Goal: Task Accomplishment & Management: Complete application form

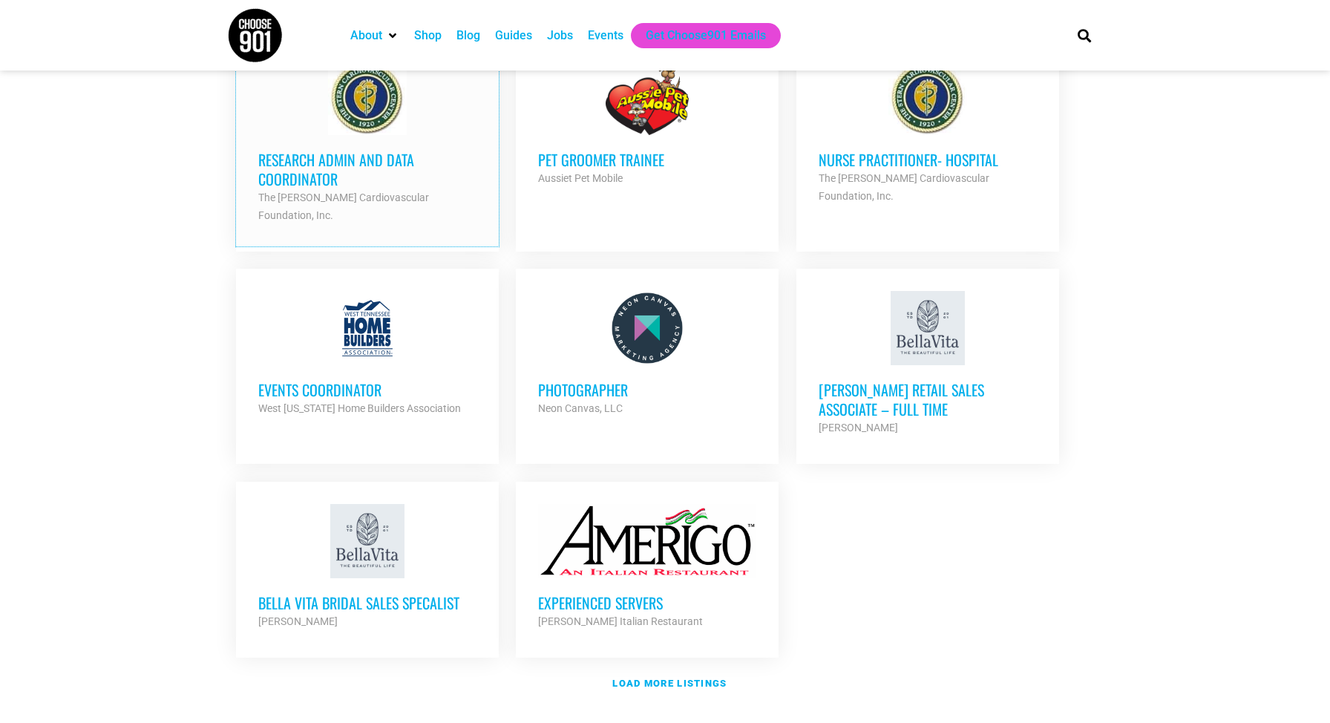
scroll to position [1495, 0]
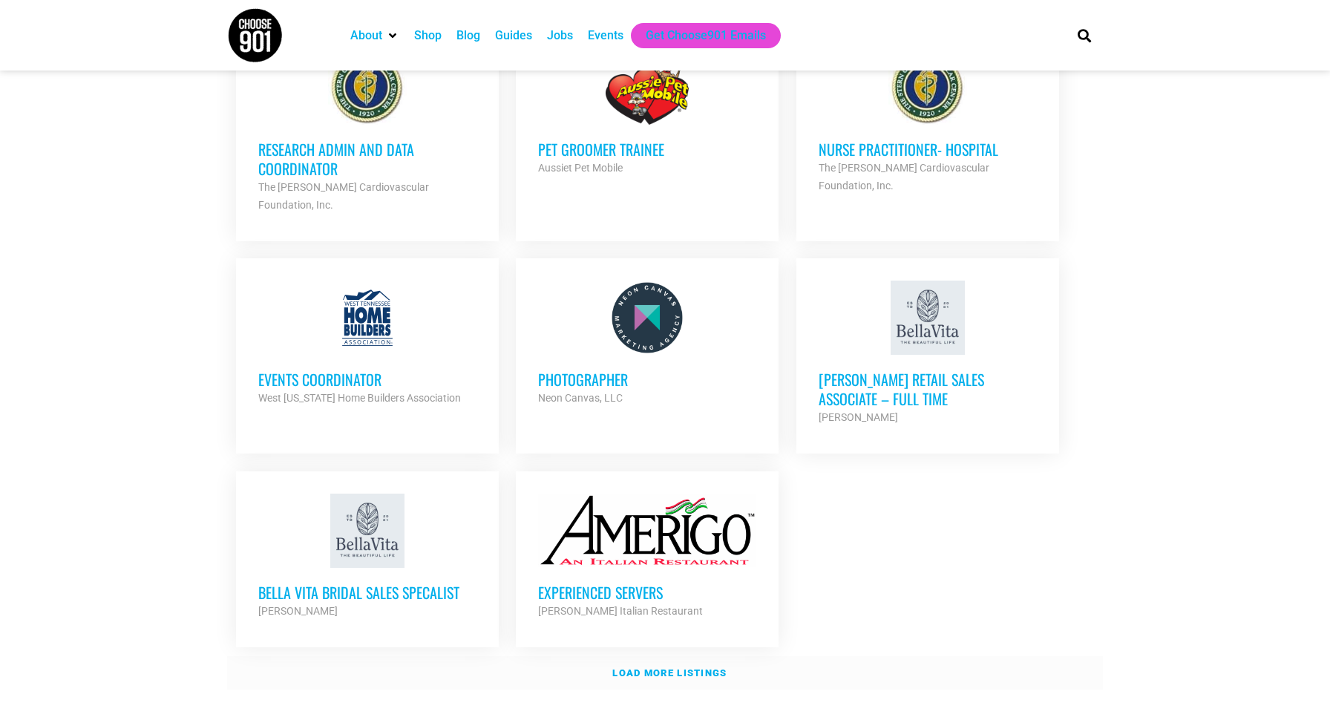
click at [652, 667] on strong "Load more listings" at bounding box center [669, 672] width 114 height 11
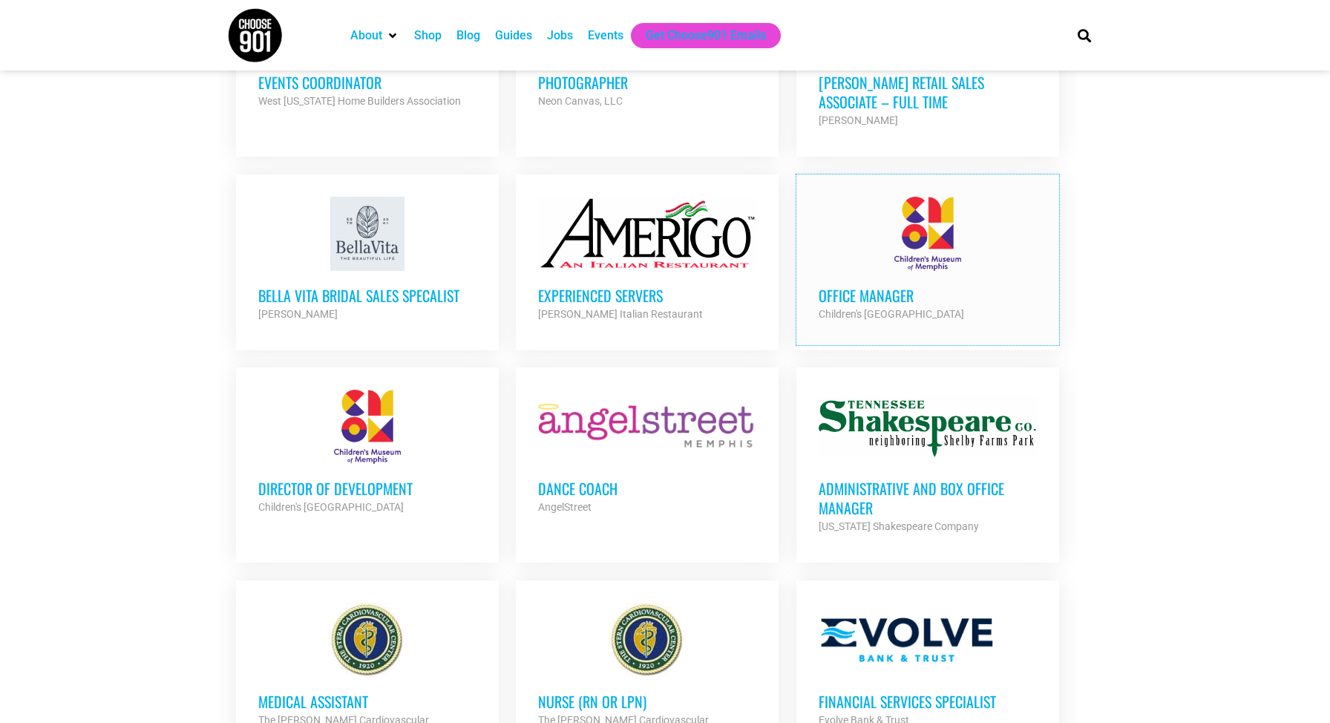
scroll to position [2017, 0]
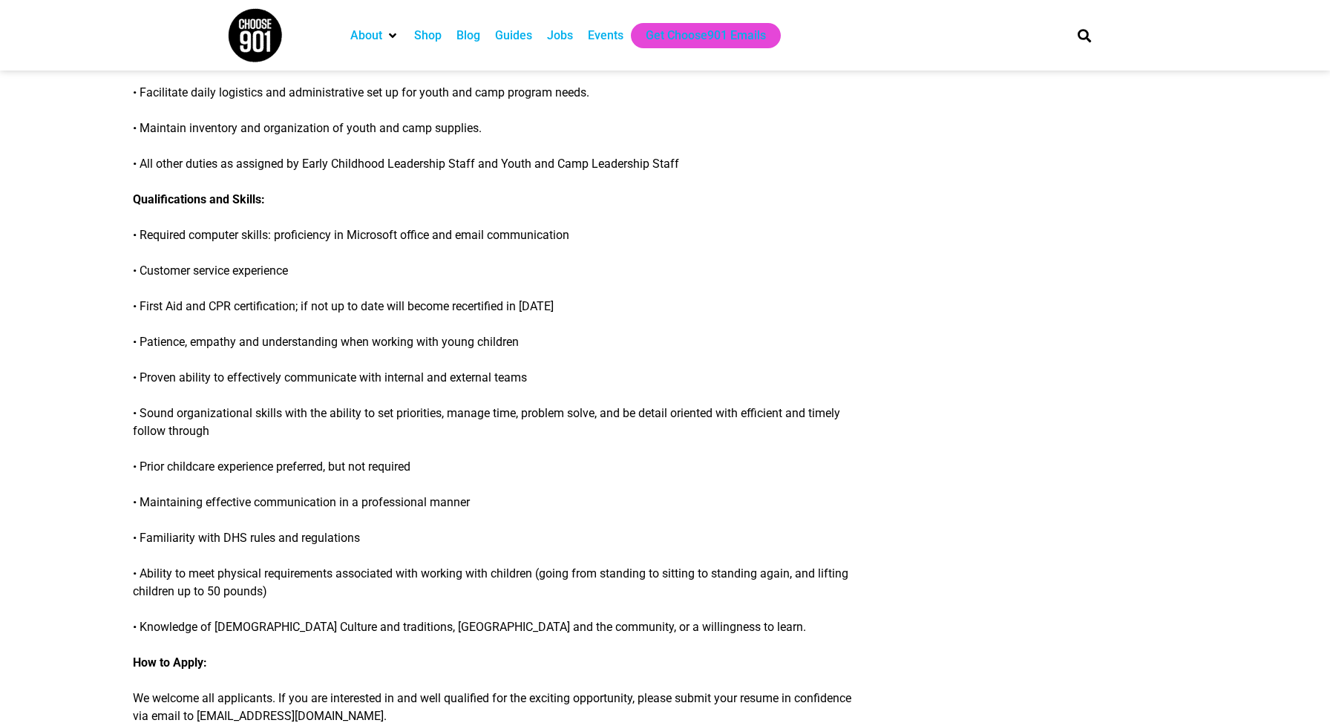
scroll to position [838, 0]
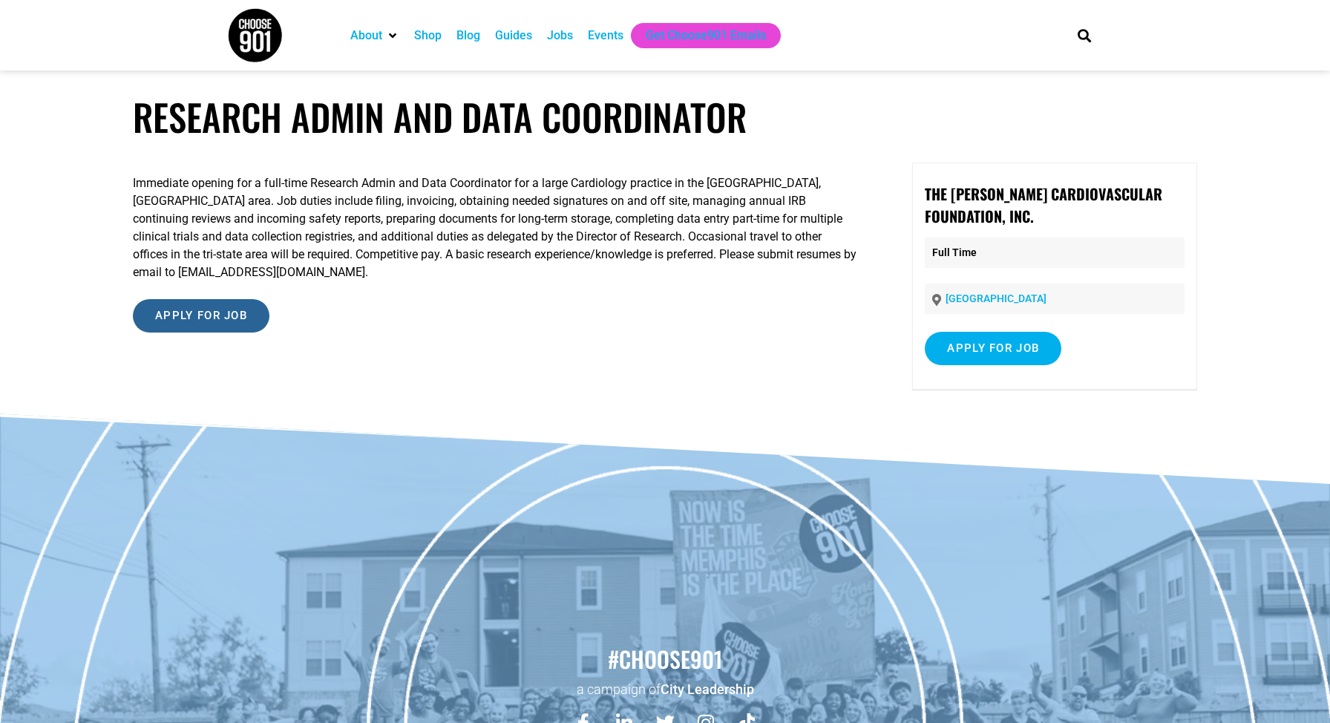
click at [233, 324] on input "Apply for job" at bounding box center [201, 315] width 137 height 33
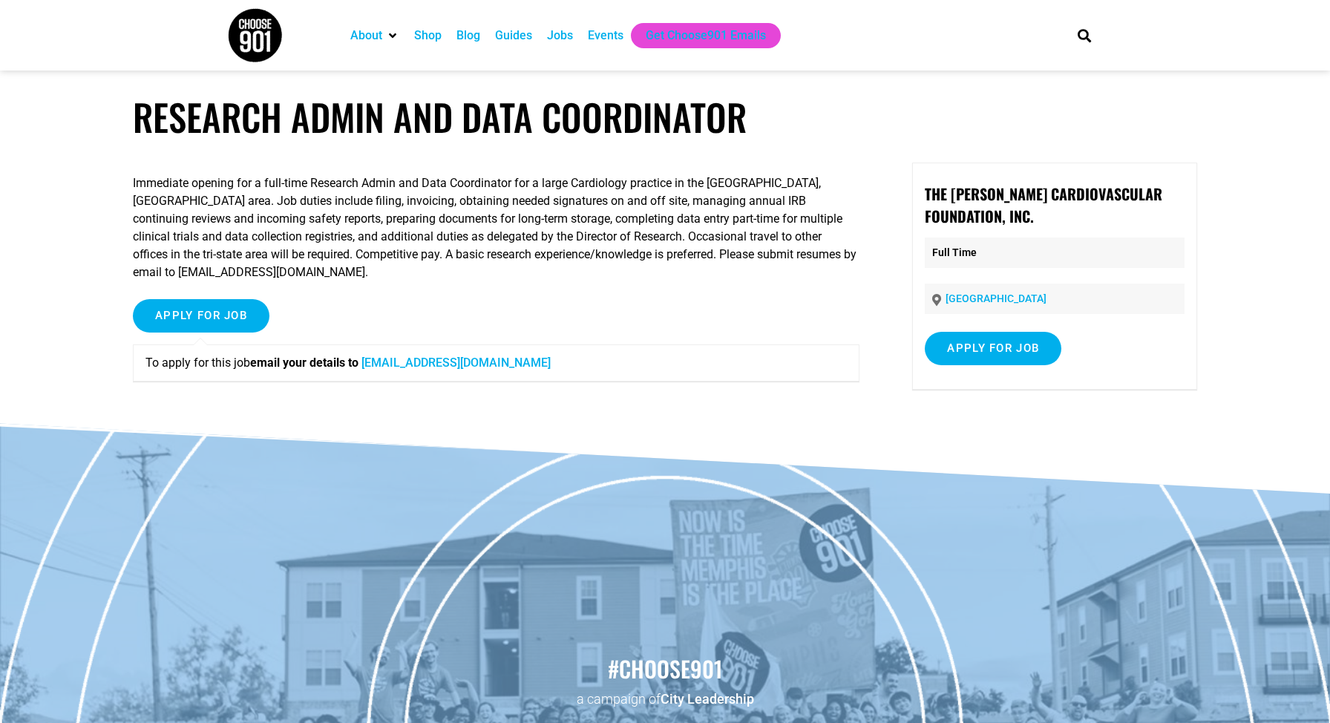
click at [672, 249] on p "Immediate opening for a full-time Research Admin and Data Coordinator for a lar…" at bounding box center [496, 227] width 726 height 107
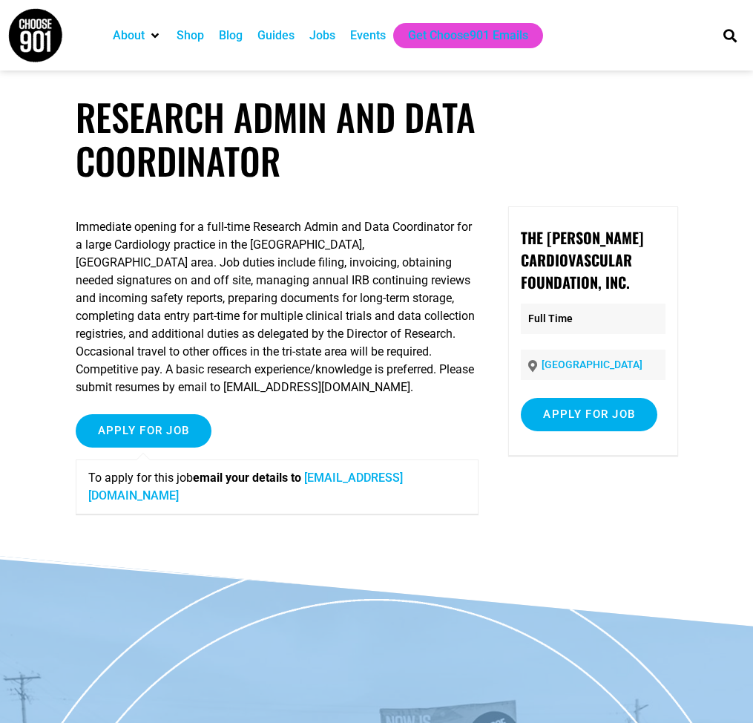
click at [656, 125] on h1 "Research Admin and Data Coordinator" at bounding box center [377, 139] width 603 height 88
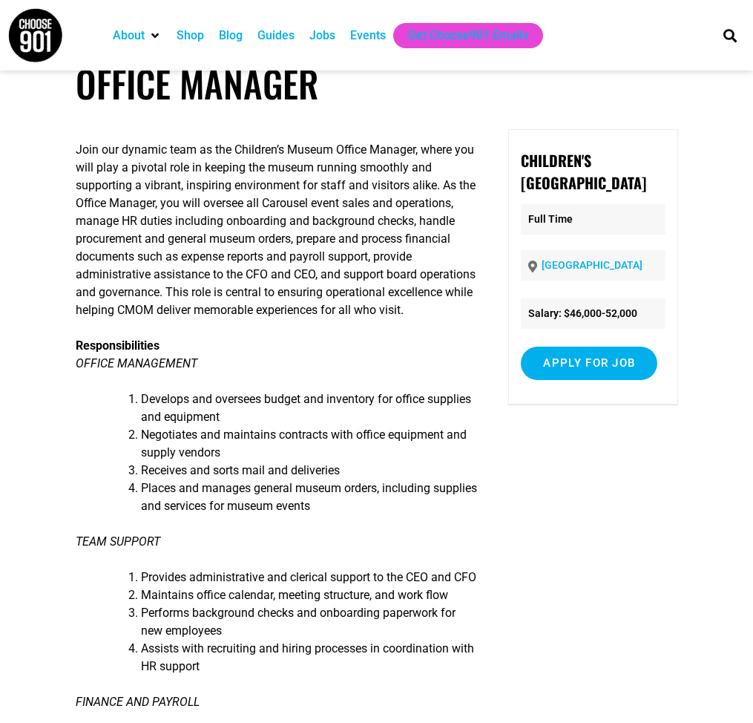
scroll to position [33, 0]
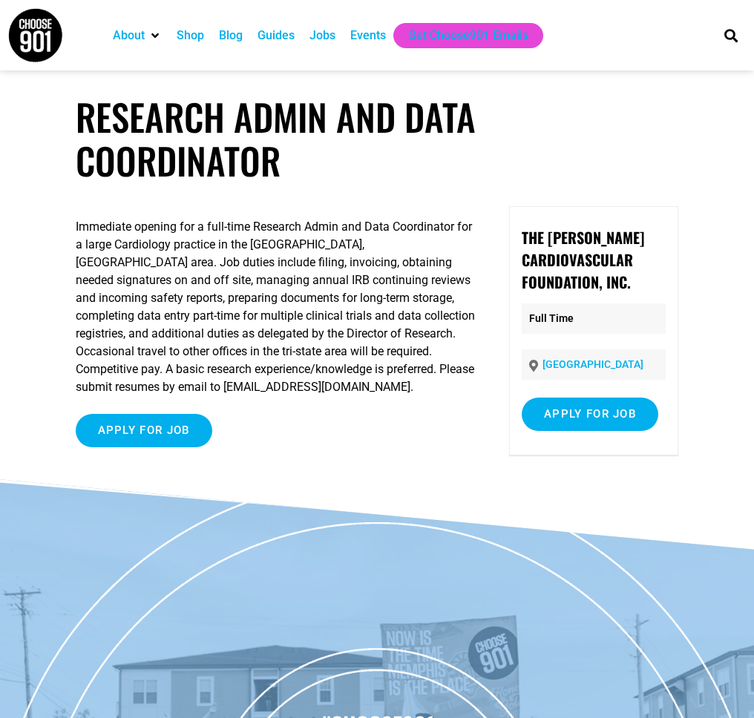
click at [426, 220] on p "Immediate opening for a full-time Research Admin and Data Coordinator for a lar…" at bounding box center [278, 307] width 404 height 178
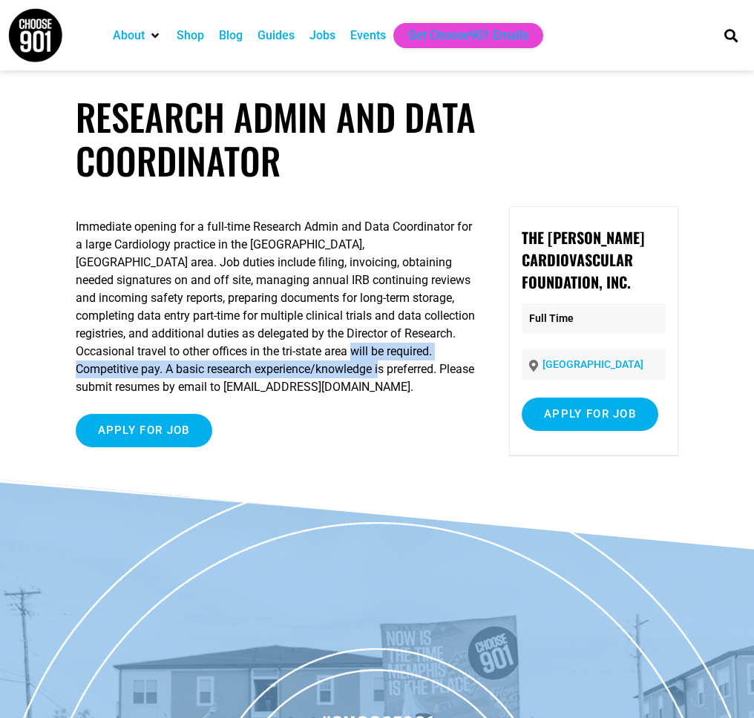
drag, startPoint x: 360, startPoint y: 370, endPoint x: 312, endPoint y: 327, distance: 64.1
click at [312, 327] on p "Immediate opening for a full-time Research Admin and Data Coordinator for a lar…" at bounding box center [278, 307] width 404 height 178
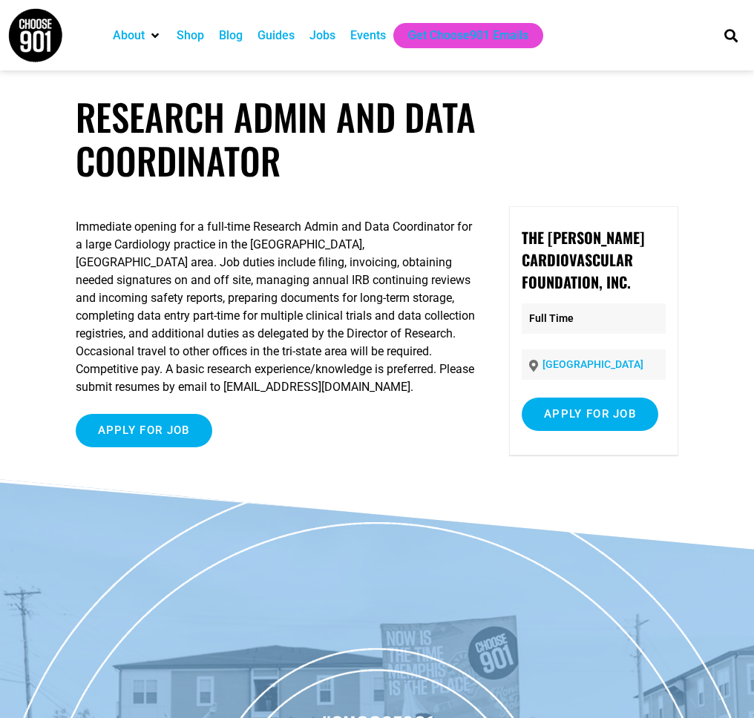
click at [315, 380] on p "Immediate opening for a full-time Research Admin and Data Coordinator for a lar…" at bounding box center [278, 307] width 404 height 178
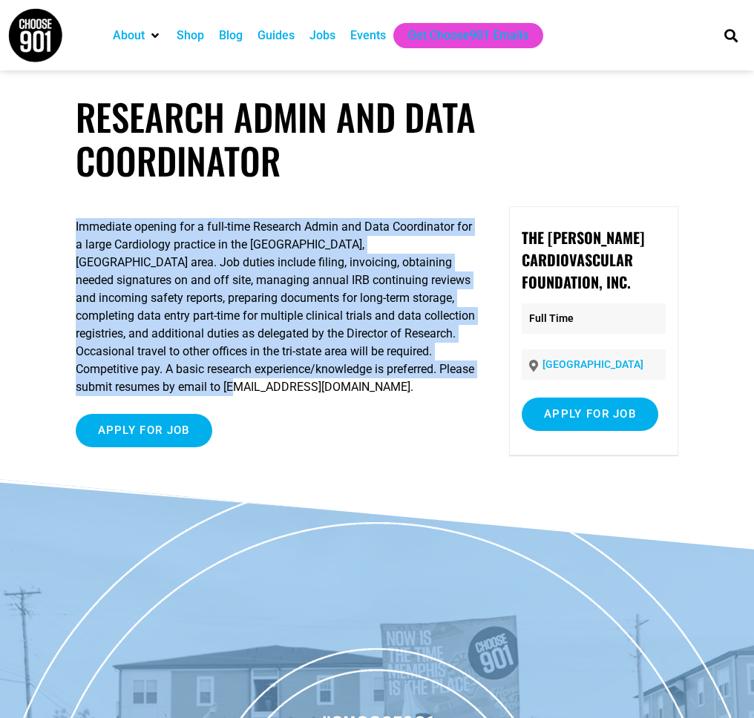
drag, startPoint x: 315, startPoint y: 380, endPoint x: 73, endPoint y: 228, distance: 285.8
click at [73, 228] on article "Research Admin and Data Coordinator Immediate opening for a full-time Research …" at bounding box center [377, 287] width 754 height 384
copy p "Immediate opening for a full-time Research Admin and Data Coordinator for a lar…"
click at [344, 273] on p "Immediate opening for a full-time Research Admin and Data Coordinator for a lar…" at bounding box center [278, 307] width 404 height 178
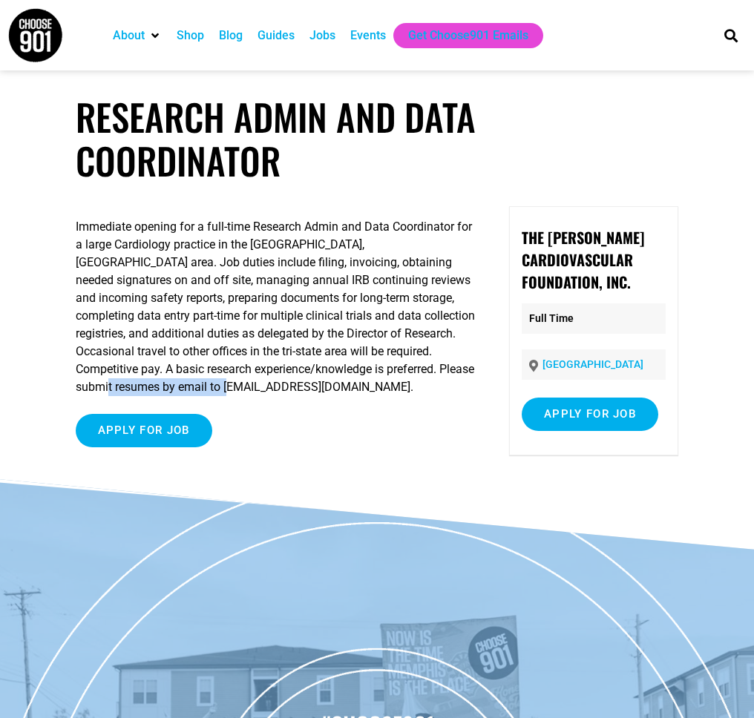
drag, startPoint x: 123, startPoint y: 390, endPoint x: 258, endPoint y: 389, distance: 135.1
click at [258, 389] on p "Immediate opening for a full-time Research Admin and Data Coordinator for a lar…" at bounding box center [278, 307] width 404 height 178
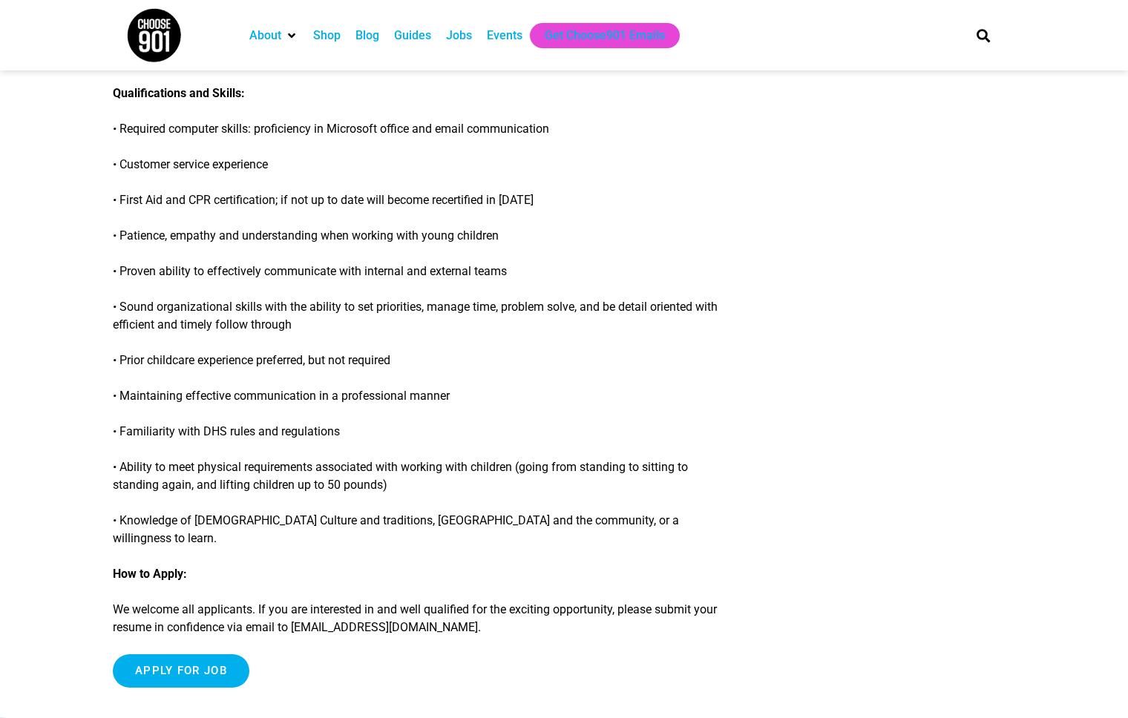
scroll to position [939, 0]
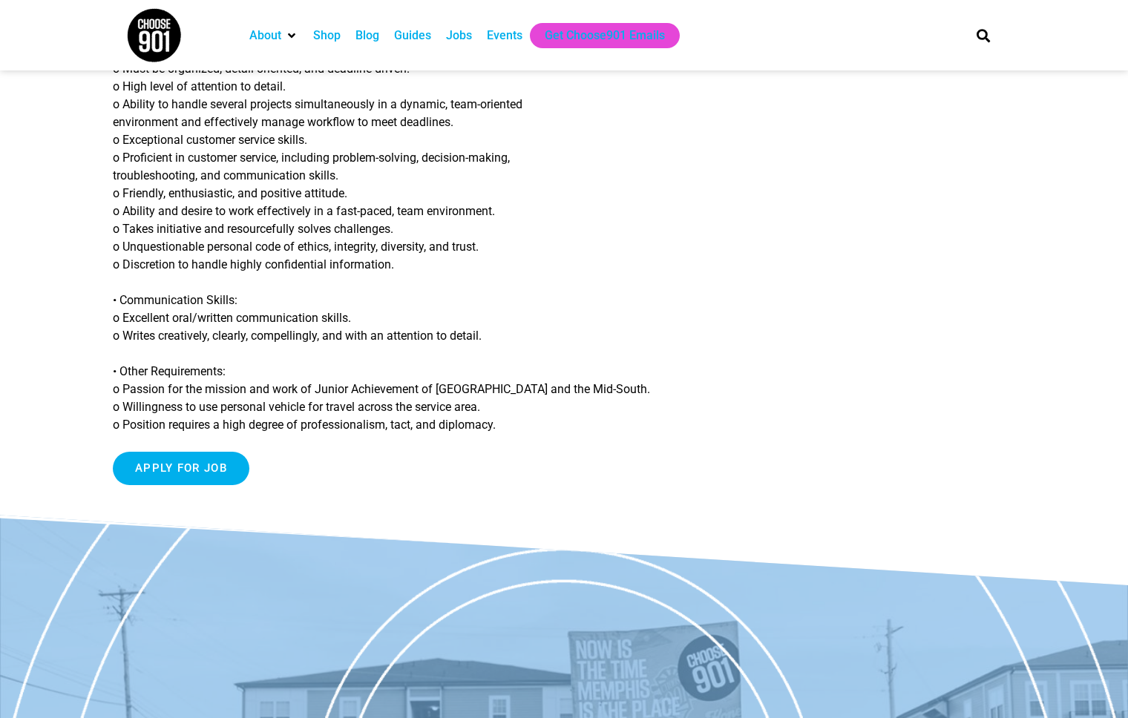
scroll to position [1273, 0]
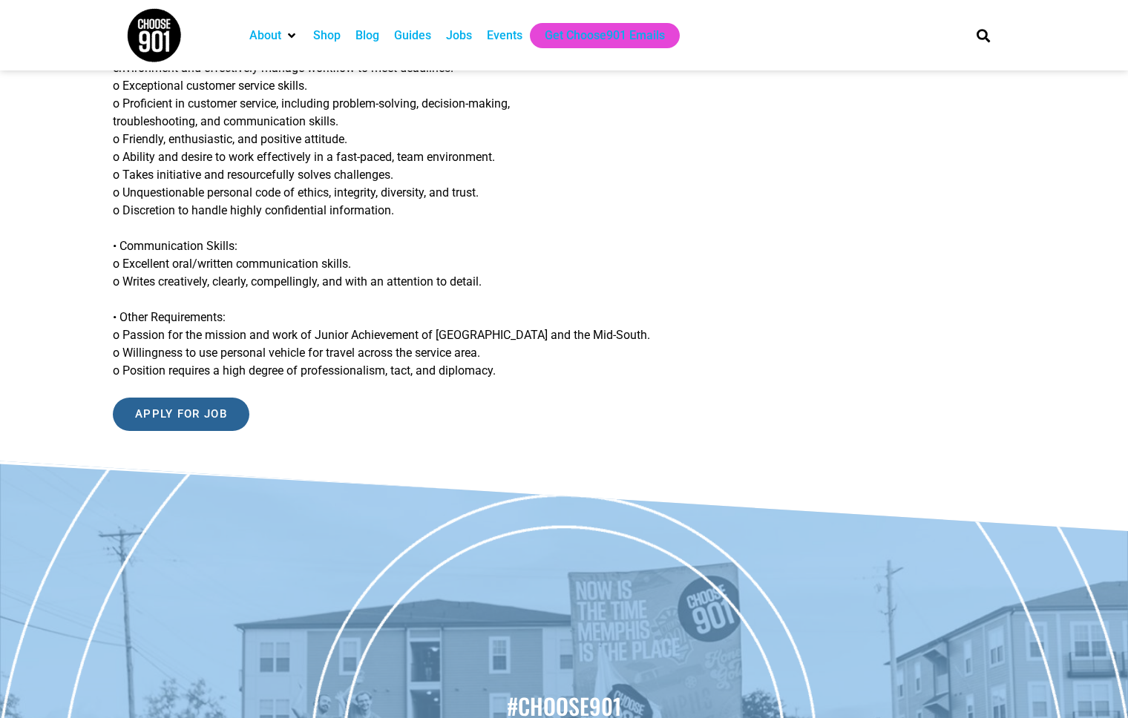
click at [220, 425] on input "Apply for job" at bounding box center [181, 414] width 137 height 33
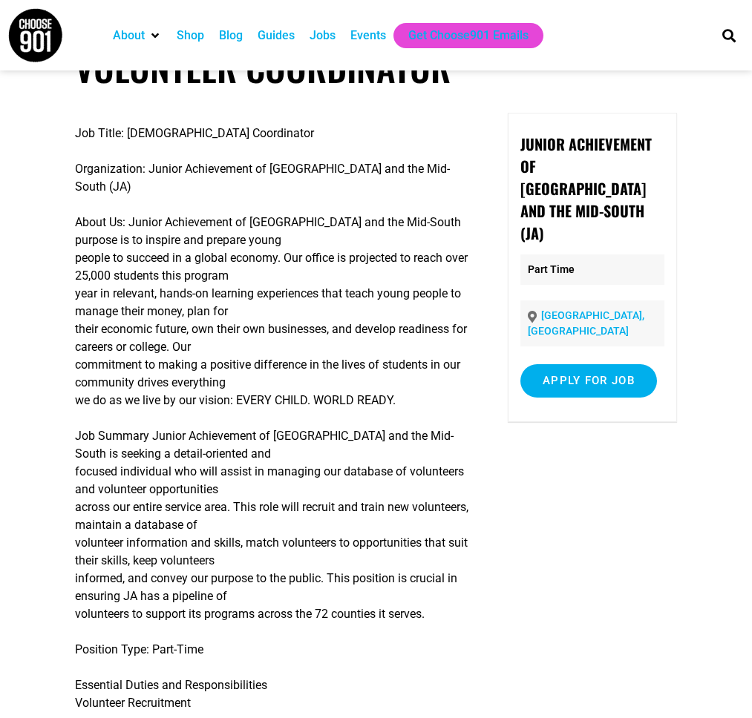
scroll to position [53, 0]
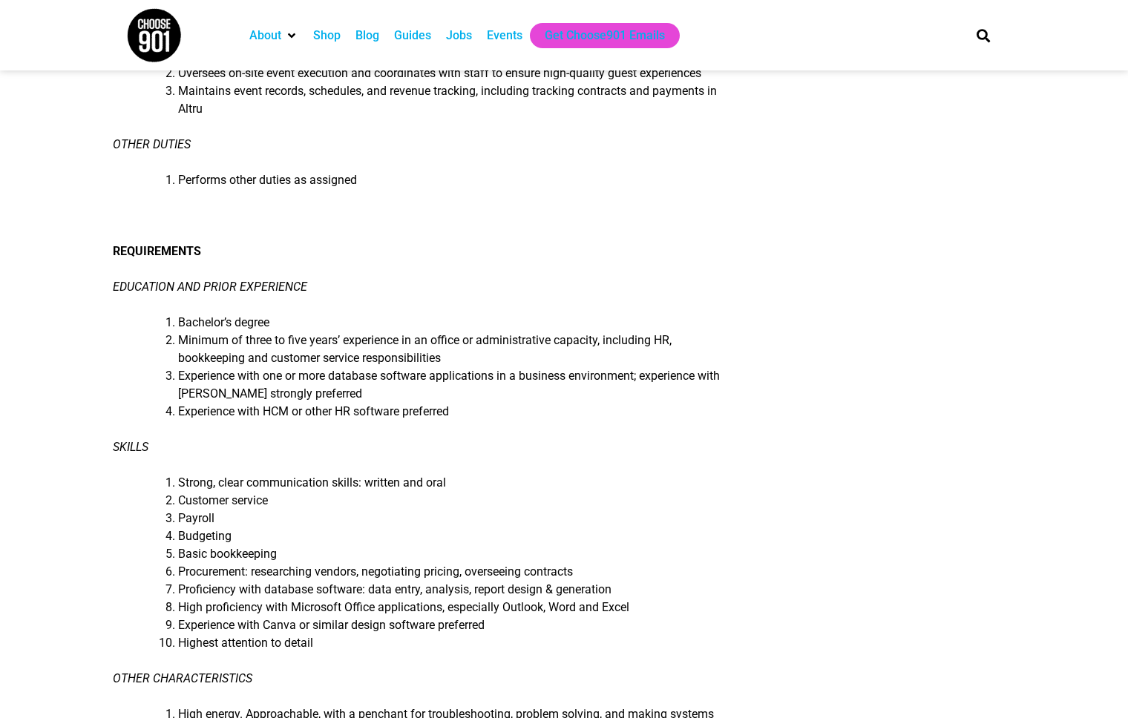
scroll to position [819, 0]
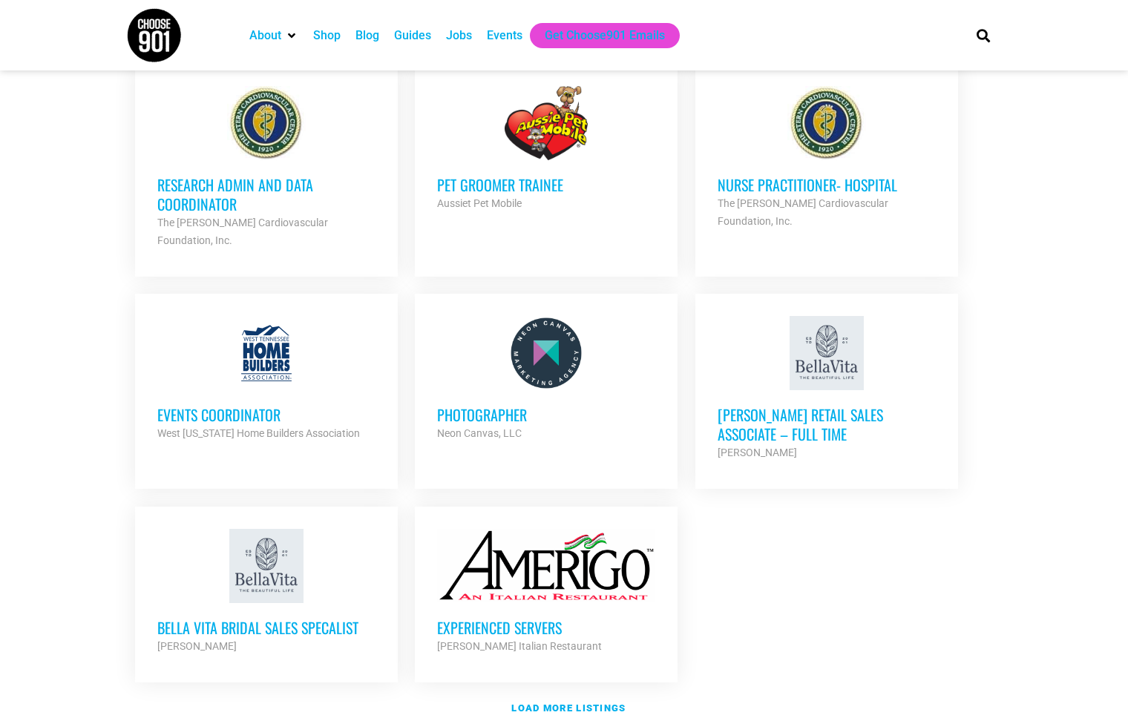
scroll to position [1593, 0]
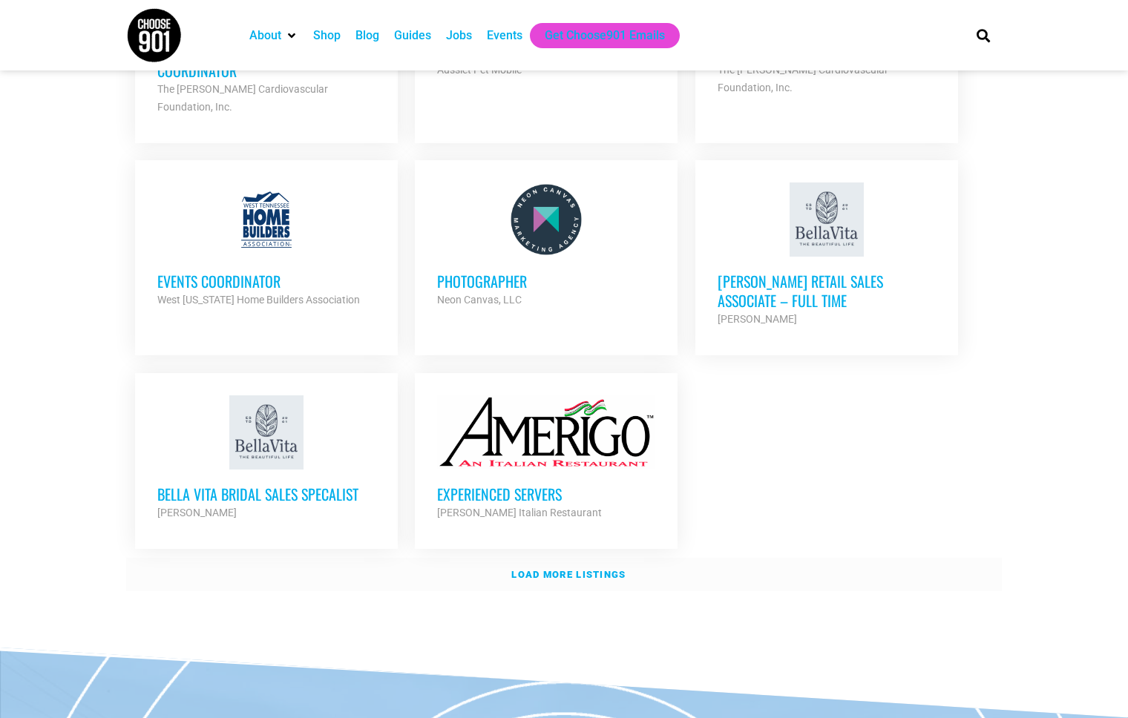
click at [553, 558] on link "Load more listings" at bounding box center [564, 575] width 876 height 34
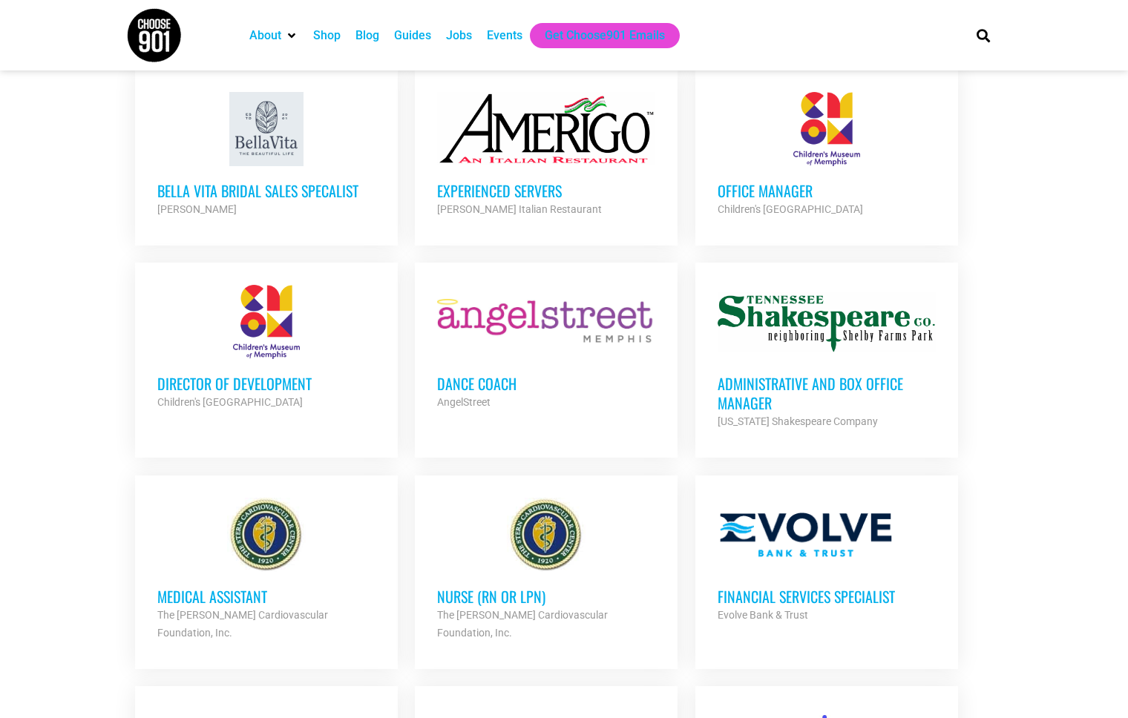
scroll to position [1897, 0]
click at [514, 180] on h3 "Experienced Servers" at bounding box center [546, 189] width 218 height 19
